Goal: Information Seeking & Learning: Check status

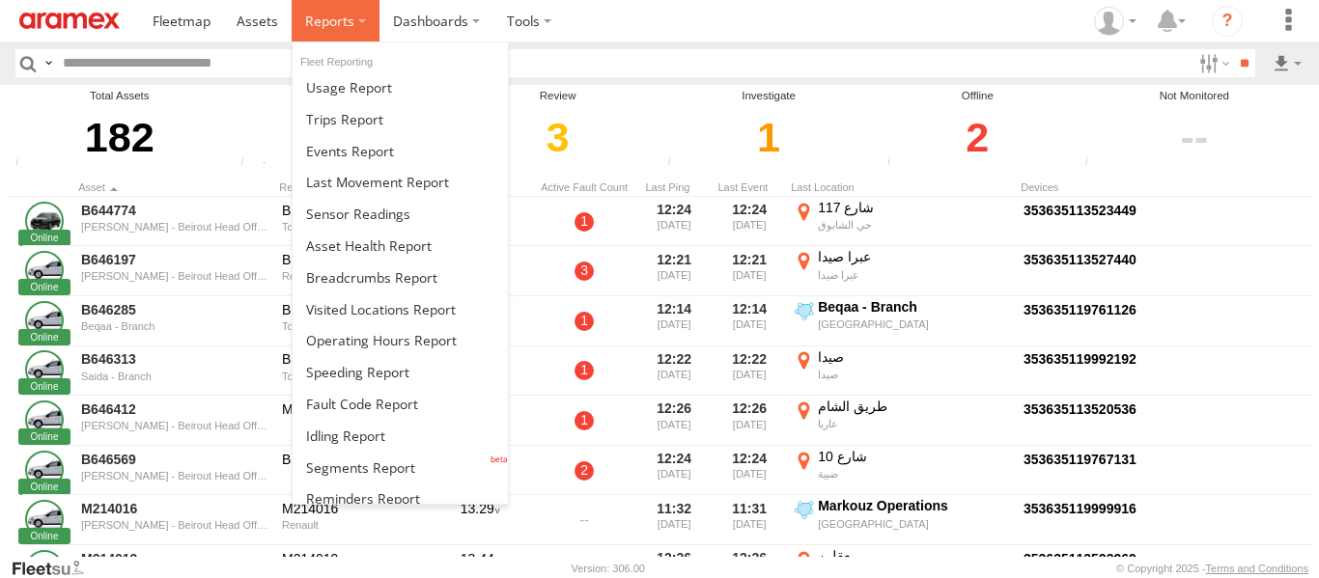
click at [363, 35] on label at bounding box center [336, 21] width 88 height 42
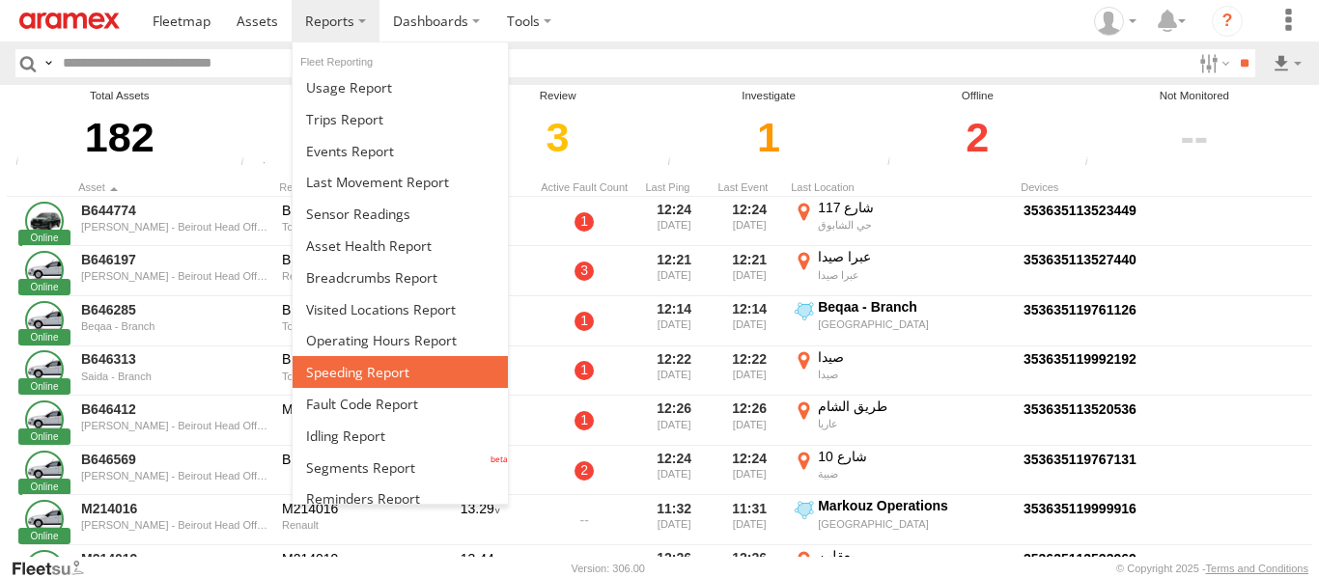
click at [426, 374] on link at bounding box center [400, 372] width 215 height 32
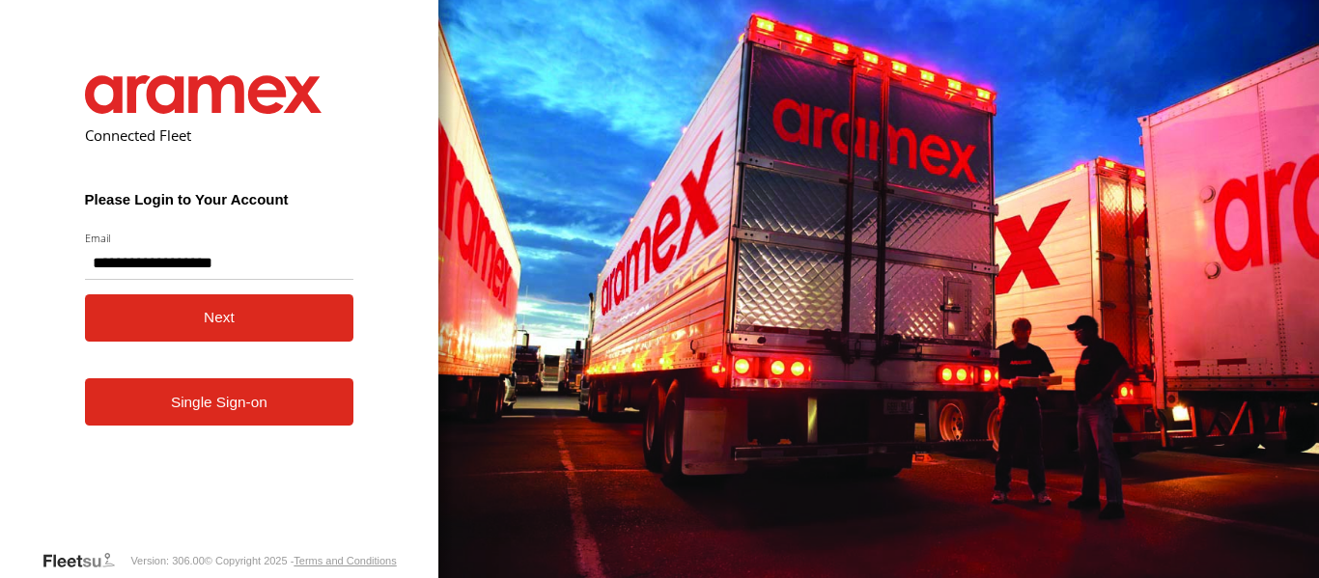
type input "**********"
click at [230, 329] on button "Next" at bounding box center [219, 318] width 269 height 47
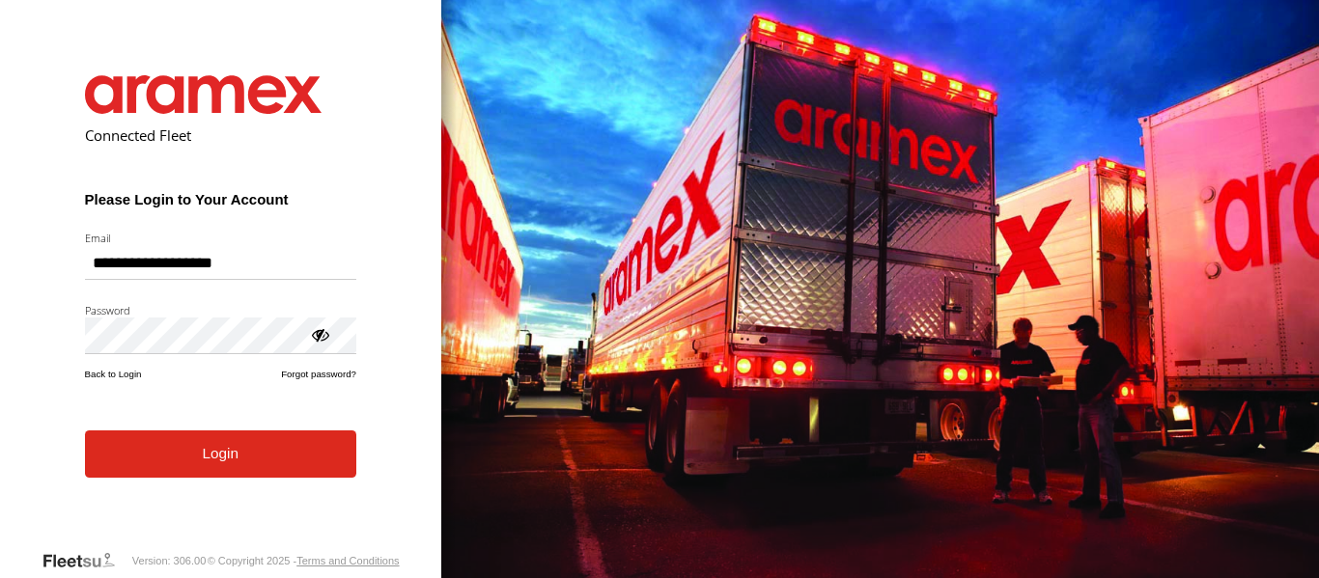
click at [216, 480] on form "**********" at bounding box center [220, 297] width 329 height 503
click at [214, 470] on button "Login" at bounding box center [220, 454] width 271 height 47
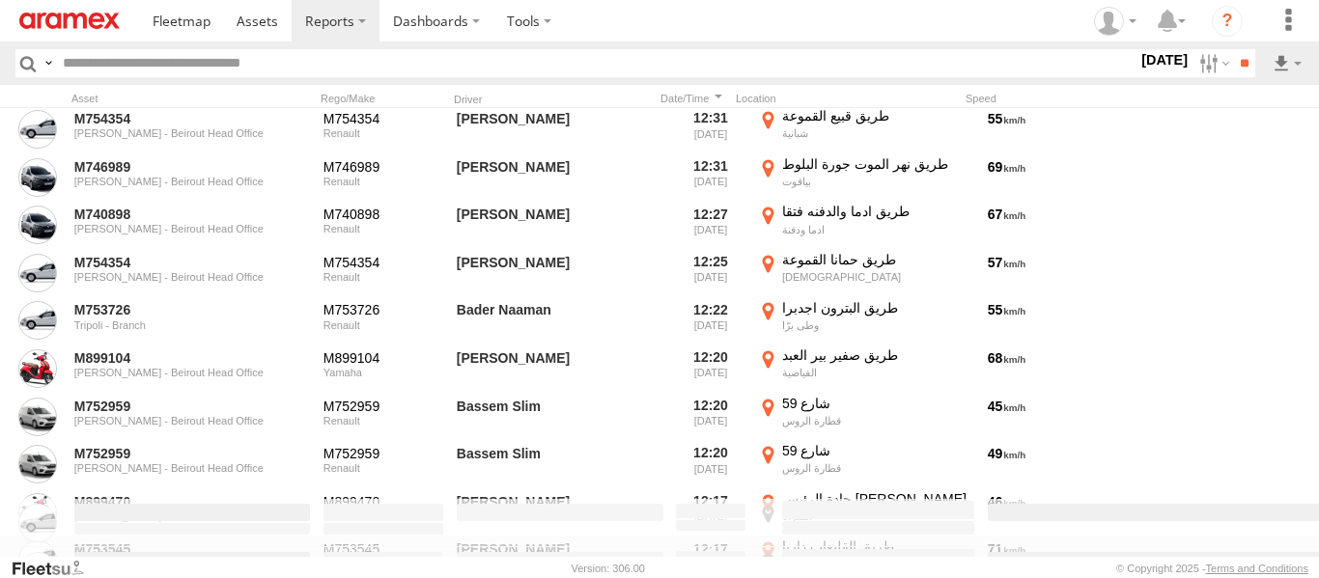
scroll to position [9465, 0]
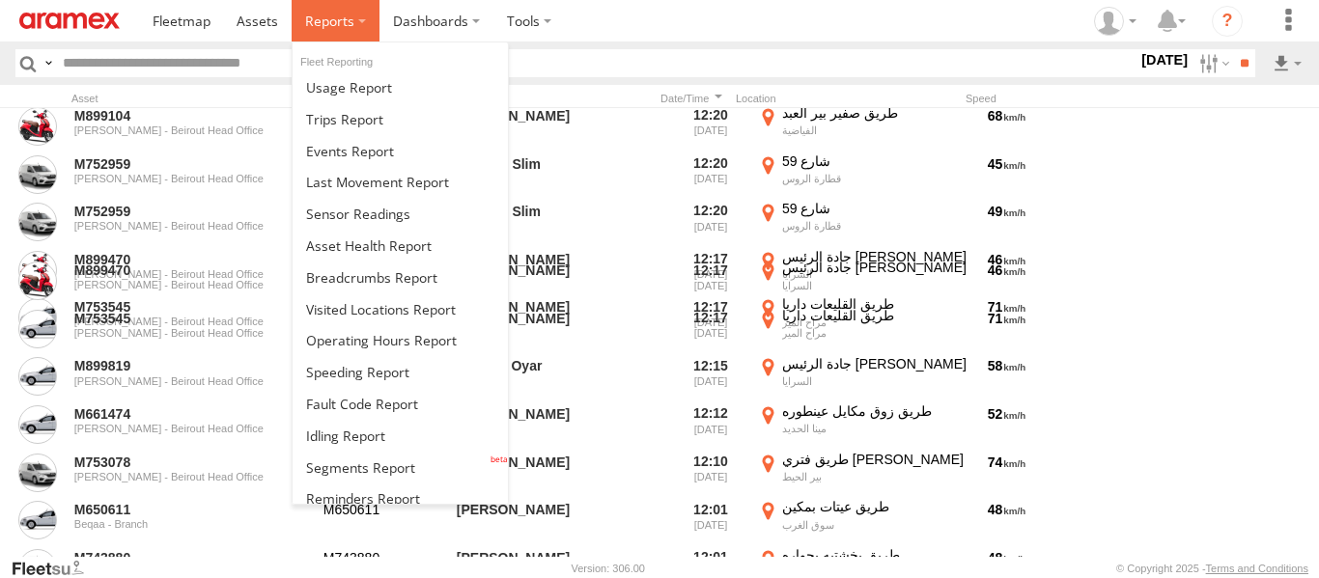
click at [356, 13] on label at bounding box center [336, 21] width 88 height 42
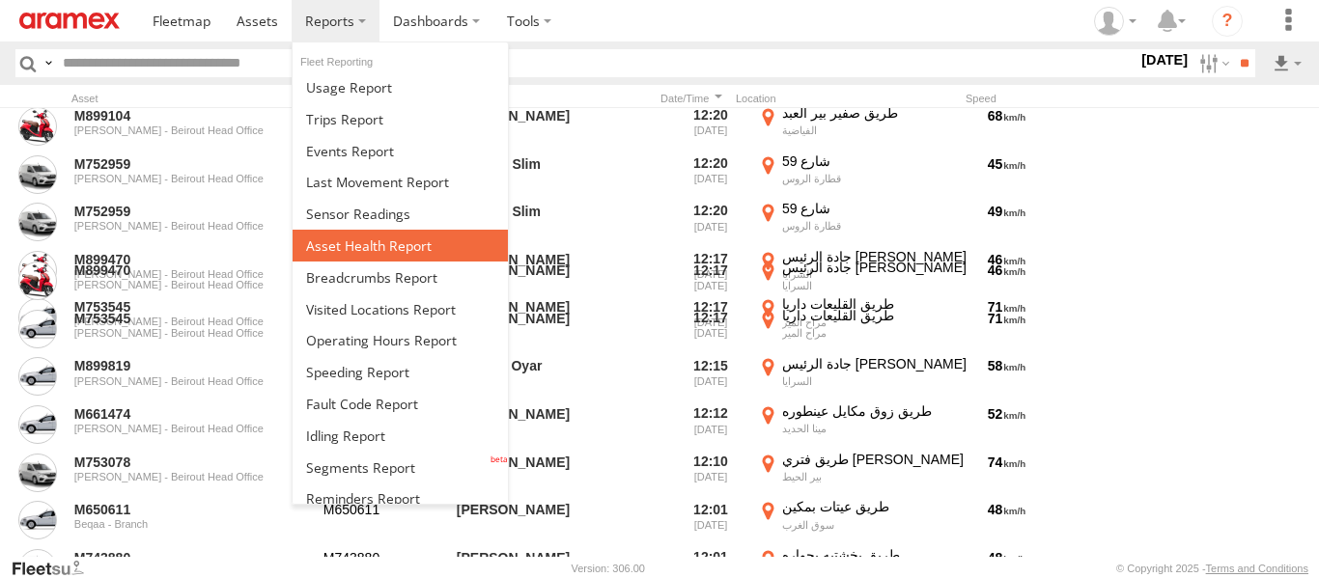
click at [368, 244] on span at bounding box center [369, 246] width 126 height 18
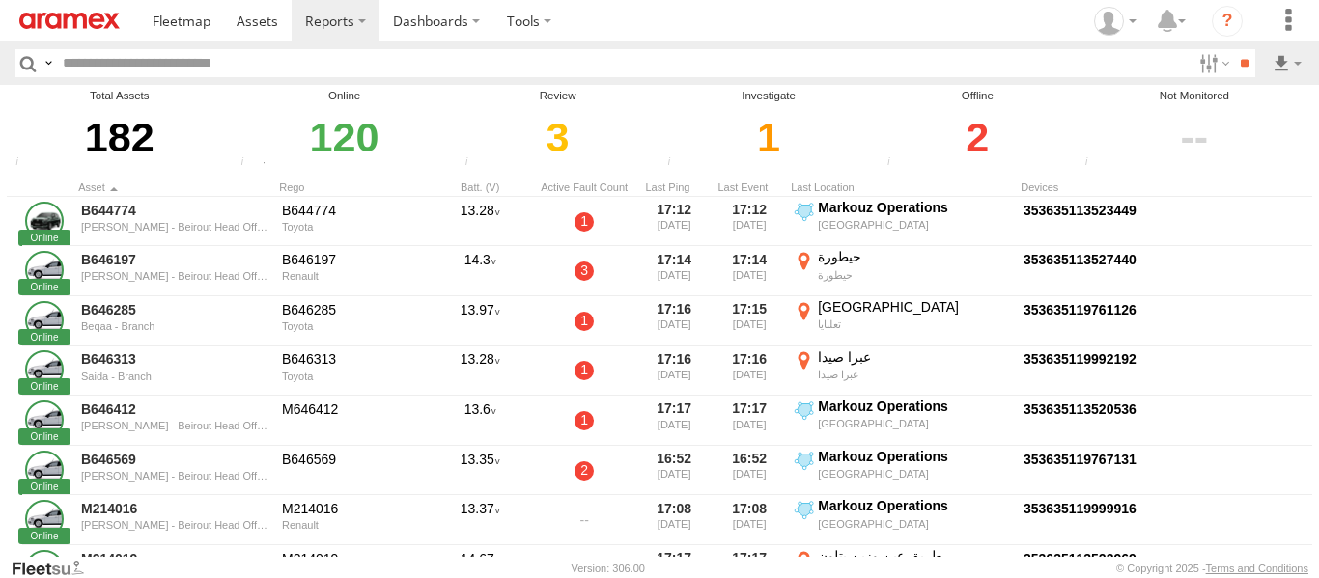
click at [987, 128] on div "2" at bounding box center [978, 137] width 192 height 67
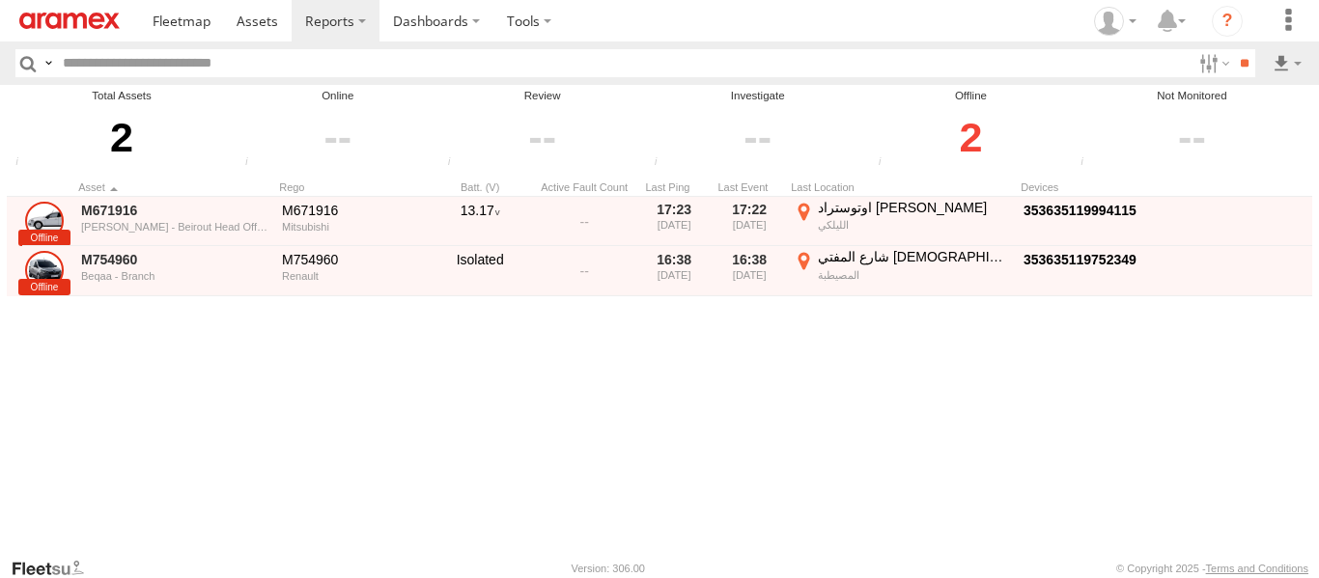
click at [734, 367] on div "M671916 [PERSON_NAME] - Beirout Head Office M671916 Mitsubishi 13.17 17:23 [DAT…" at bounding box center [683, 377] width 1352 height 360
